Goal: Navigation & Orientation: Find specific page/section

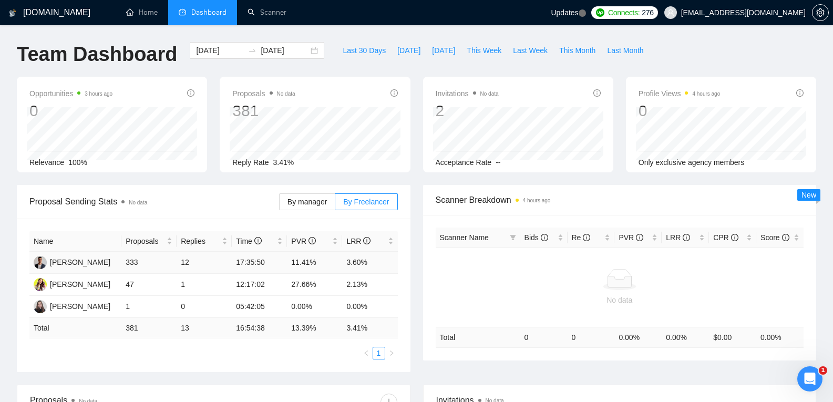
scroll to position [0, 1]
click at [305, 46] on div "[DATE] [DATE]" at bounding box center [257, 50] width 135 height 17
click at [612, 52] on span "Last Month" at bounding box center [625, 51] width 36 height 12
type input "[DATE]"
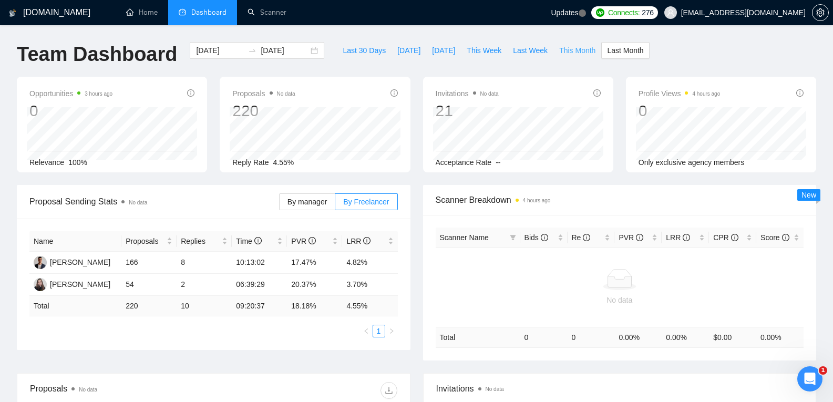
click at [563, 45] on span "This Month" at bounding box center [577, 51] width 36 height 12
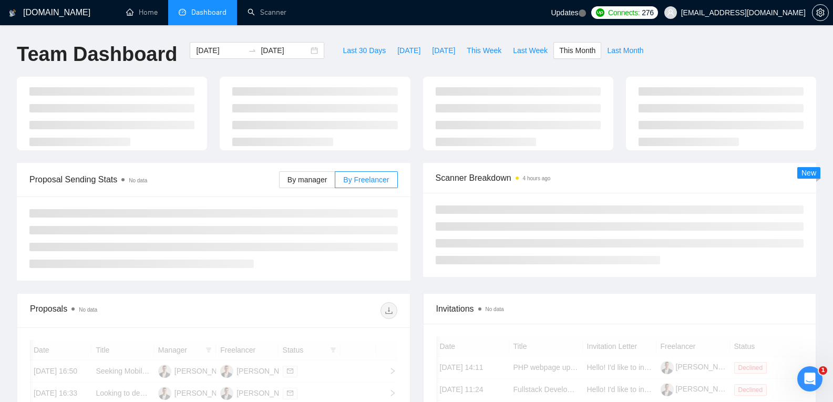
type input "[DATE]"
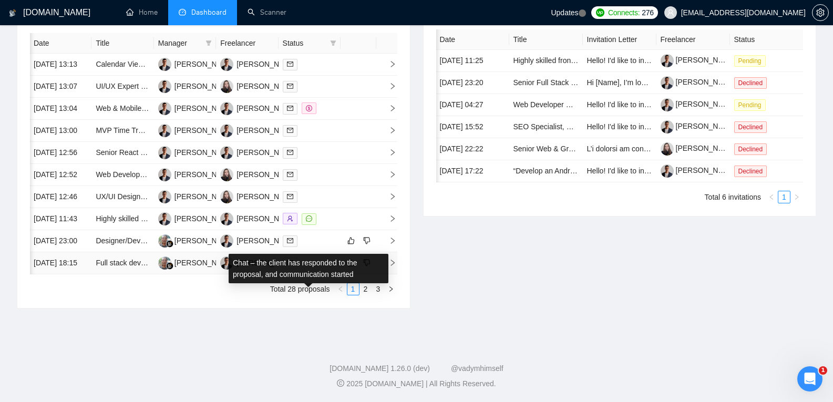
scroll to position [427, 0]
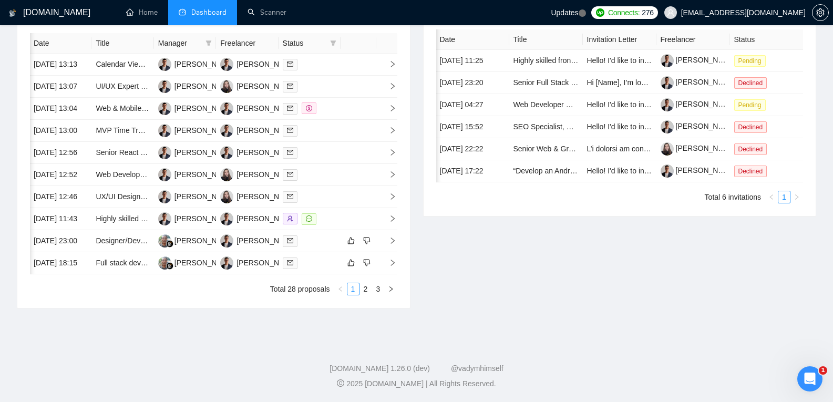
click at [369, 295] on link "2" at bounding box center [366, 289] width 12 height 12
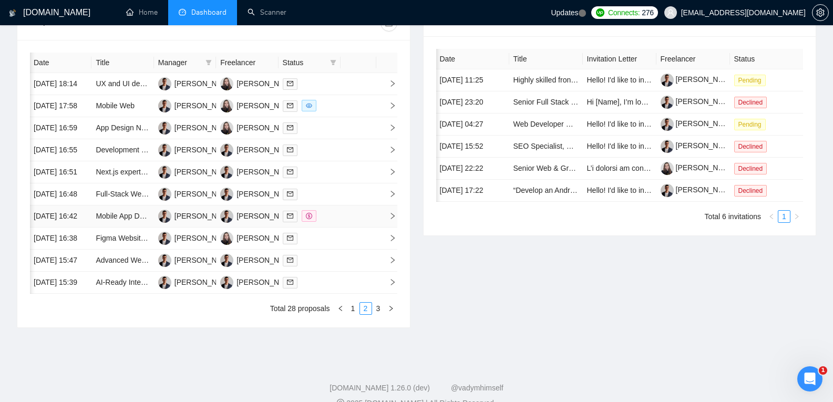
scroll to position [484, 0]
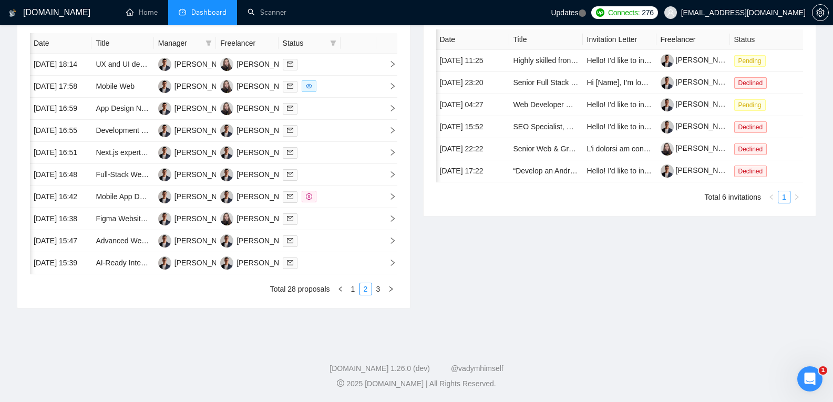
click at [378, 292] on link "3" at bounding box center [379, 289] width 12 height 12
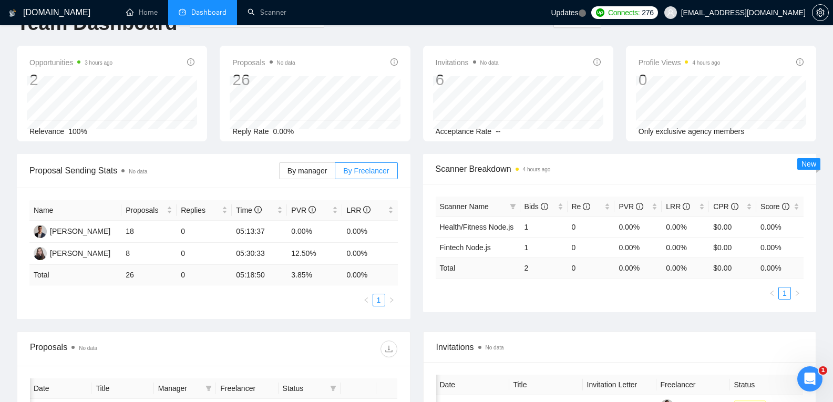
scroll to position [0, 0]
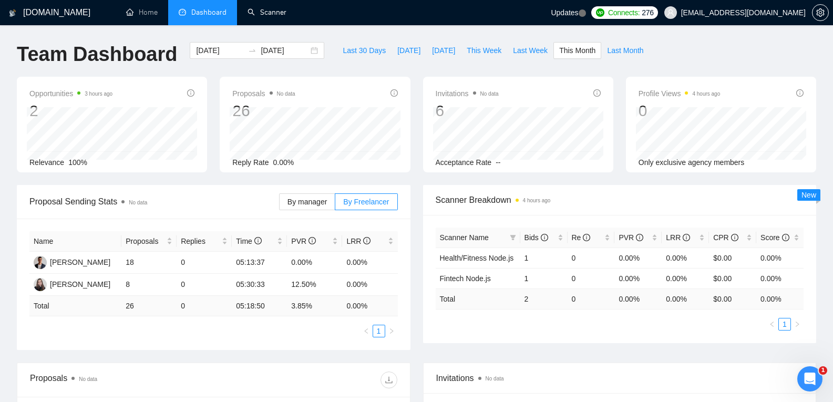
click at [266, 11] on link "Scanner" at bounding box center [267, 12] width 39 height 9
